Goal: Browse casually

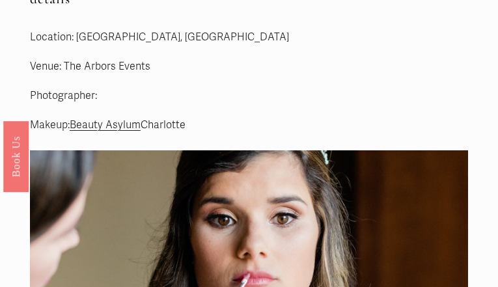
scroll to position [2463, 0]
